Goal: Information Seeking & Learning: Check status

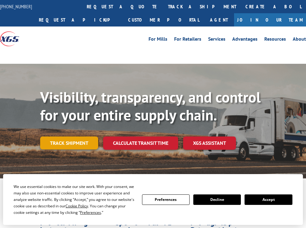
click at [68, 144] on link "Track shipment" at bounding box center [69, 143] width 58 height 13
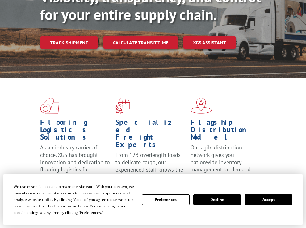
scroll to position [123, 0]
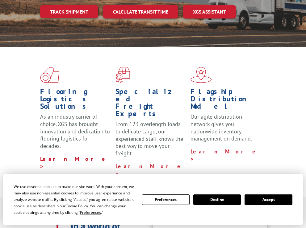
click at [263, 198] on button "Accept" at bounding box center [268, 200] width 48 height 10
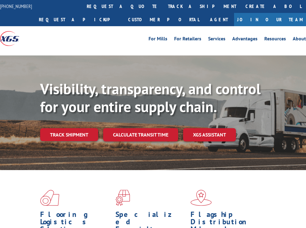
scroll to position [0, 0]
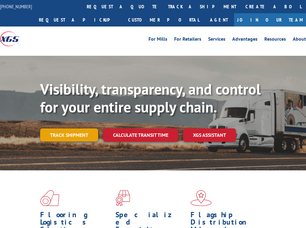
click at [76, 135] on link "Track shipment" at bounding box center [69, 135] width 58 height 13
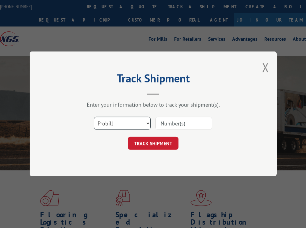
click at [146, 124] on select "Select category... Probill BOL PO" at bounding box center [122, 123] width 57 height 13
select select "po"
click at [94, 117] on select "Select category... Probill BOL PO" at bounding box center [122, 123] width 57 height 13
click at [179, 123] on input at bounding box center [183, 123] width 57 height 13
type input "294865992"
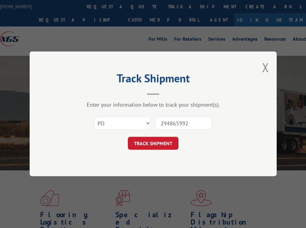
click button "TRACK SHIPMENT" at bounding box center [153, 143] width 51 height 13
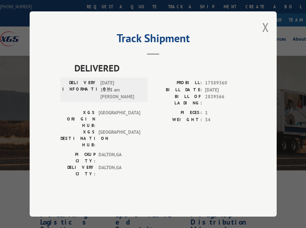
click at [150, 172] on div "DELIVERED DELIVERY INFORMATION: [DATE] 11:03 am [PERSON_NAME] PROBILL: 17589360…" at bounding box center [152, 129] width 185 height 136
